Goal: Information Seeking & Learning: Learn about a topic

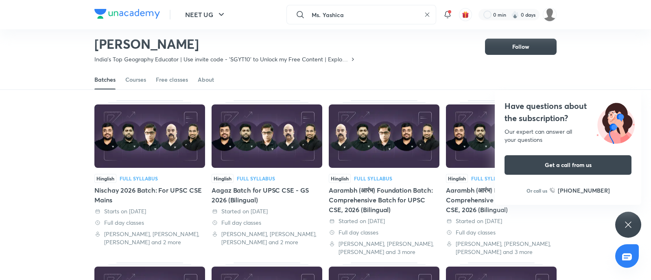
type input "Ms. Yashica"
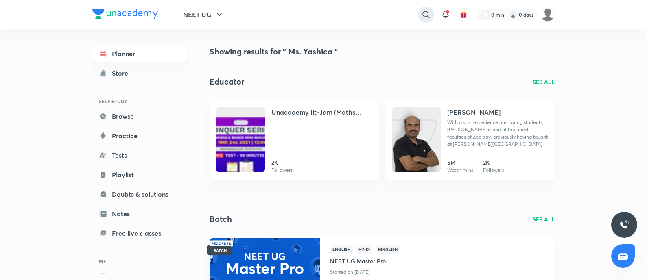
click at [431, 15] on div at bounding box center [426, 15] width 16 height 16
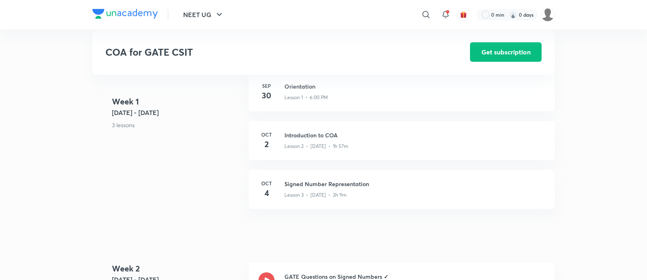
scroll to position [426, 0]
